Goal: Information Seeking & Learning: Find specific page/section

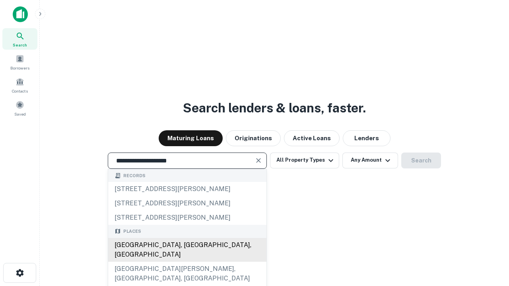
click at [187, 262] on div "[GEOGRAPHIC_DATA], [GEOGRAPHIC_DATA], [GEOGRAPHIC_DATA]" at bounding box center [187, 250] width 158 height 24
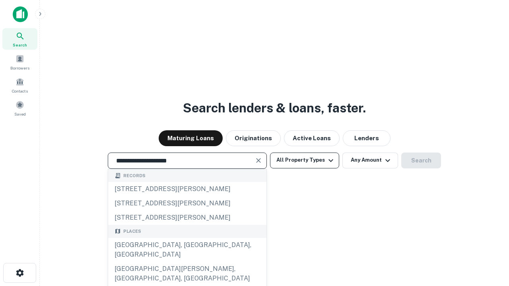
click at [304, 160] on button "All Property Types" at bounding box center [304, 161] width 69 height 16
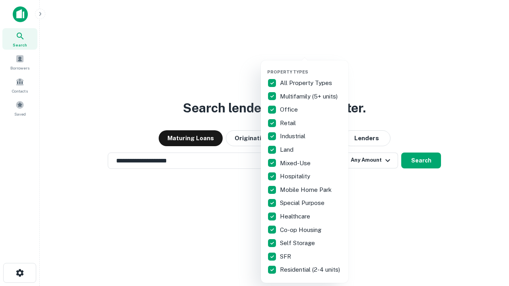
type input "**********"
click at [311, 67] on button "button" at bounding box center [310, 67] width 87 height 0
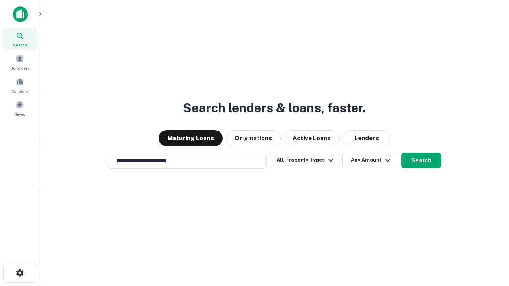
scroll to position [12, 0]
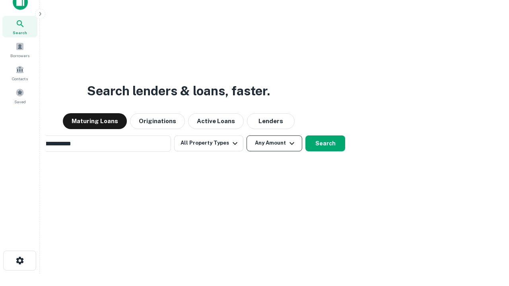
click at [246, 136] on button "Any Amount" at bounding box center [274, 144] width 56 height 16
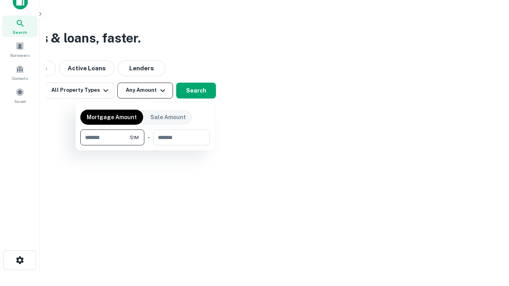
type input "*******"
click at [145, 145] on button "button" at bounding box center [145, 145] width 130 height 0
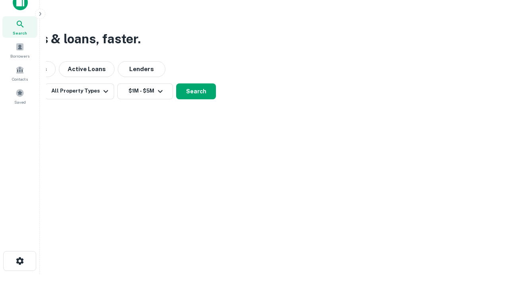
scroll to position [5, 147]
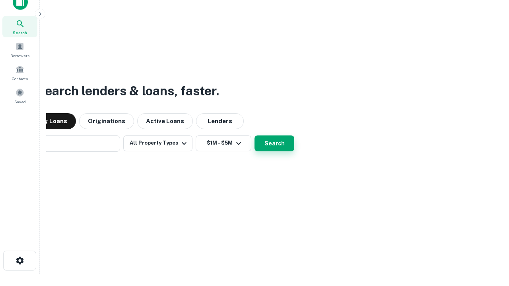
click at [254, 136] on button "Search" at bounding box center [274, 144] width 40 height 16
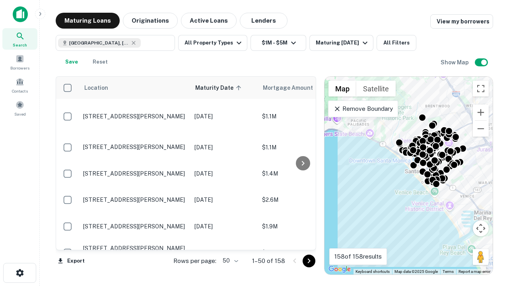
click at [229, 261] on body "Search Borrowers Contacts Saved Maturing Loans Originations Active Loans Lender…" at bounding box center [254, 143] width 509 height 286
click at [229, 241] on li "25" at bounding box center [229, 241] width 23 height 14
